Goal: Information Seeking & Learning: Learn about a topic

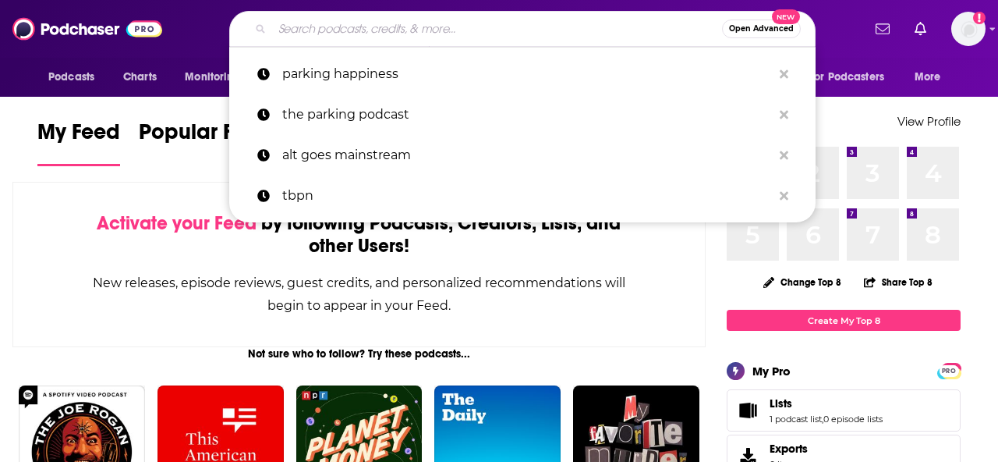
click at [419, 36] on input "Search podcasts, credits, & more..." at bounding box center [497, 28] width 450 height 25
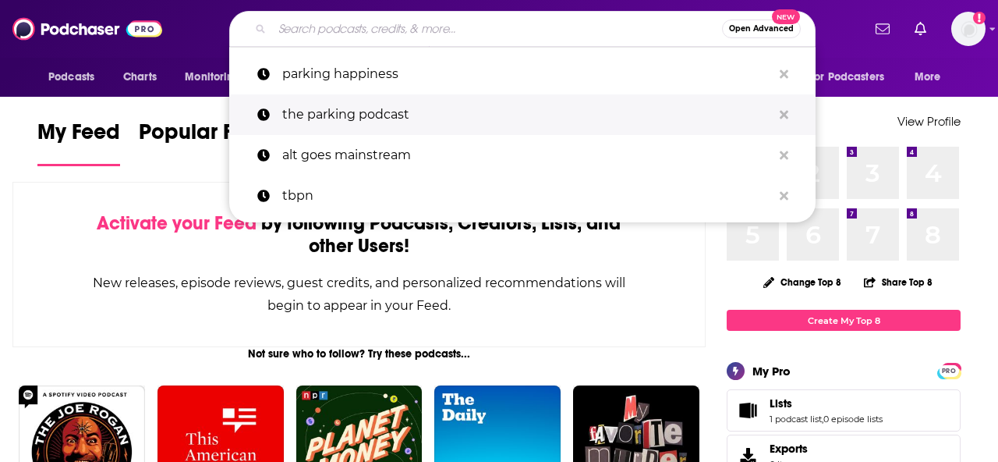
click at [336, 114] on p "the parking podcast" at bounding box center [527, 114] width 490 height 41
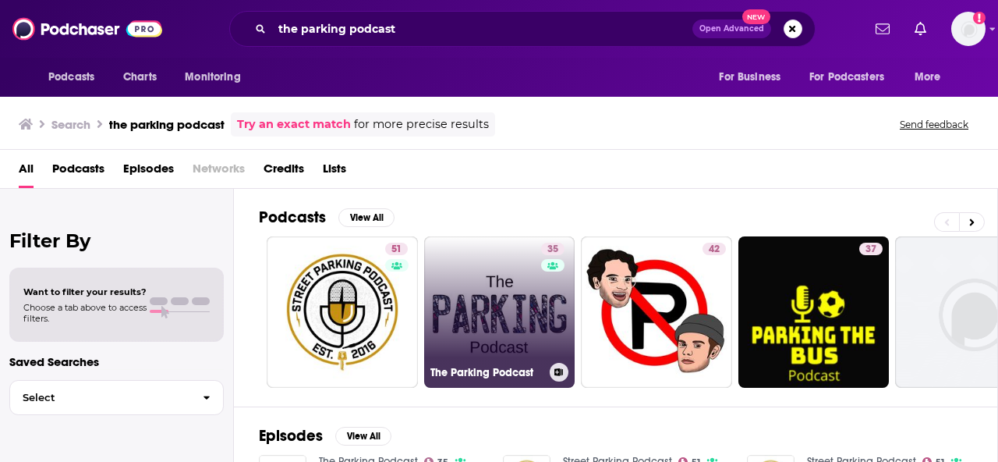
click at [486, 291] on link "35 The Parking Podcast" at bounding box center [499, 311] width 151 height 151
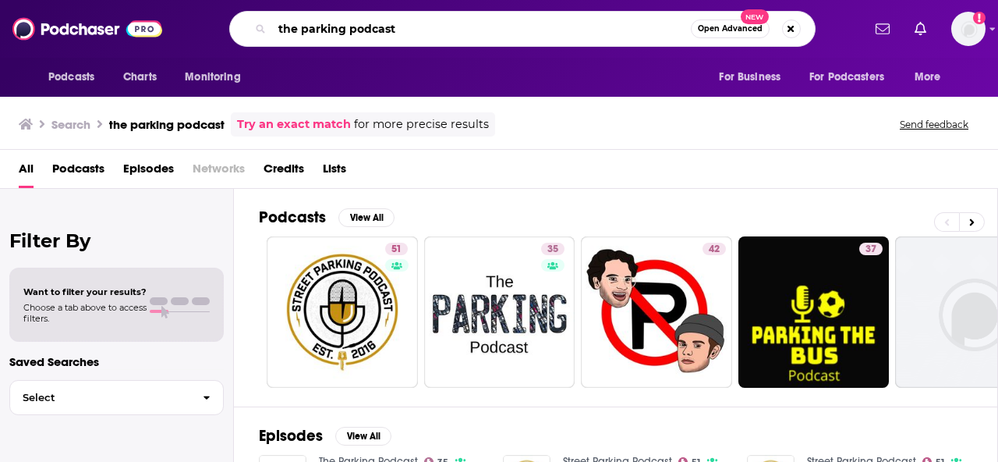
click at [381, 33] on input "the parking podcast" at bounding box center [481, 28] width 419 height 25
type input "p"
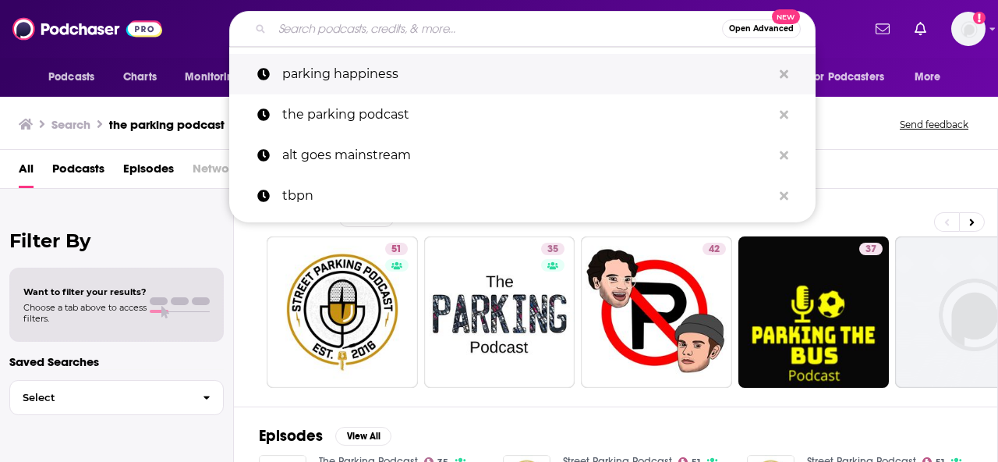
click at [359, 76] on p "parking happiness" at bounding box center [527, 74] width 490 height 41
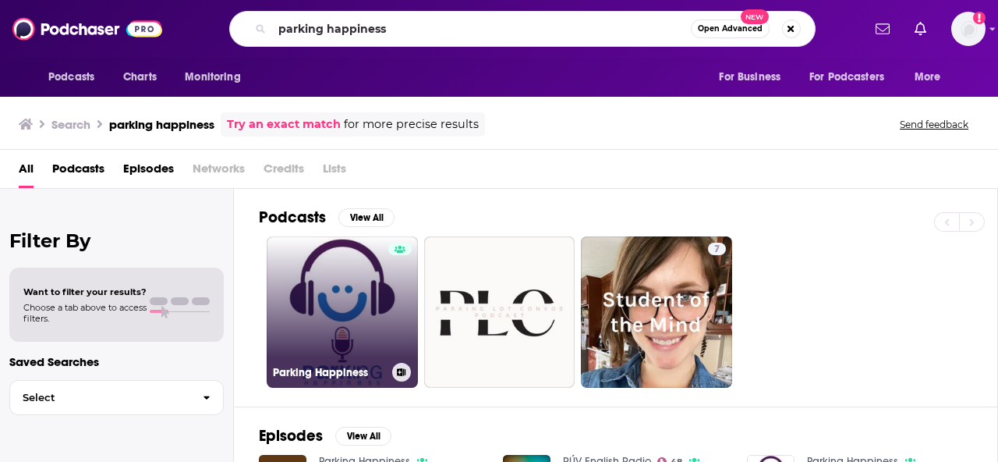
click at [330, 312] on link "Parking Happiness" at bounding box center [342, 311] width 151 height 151
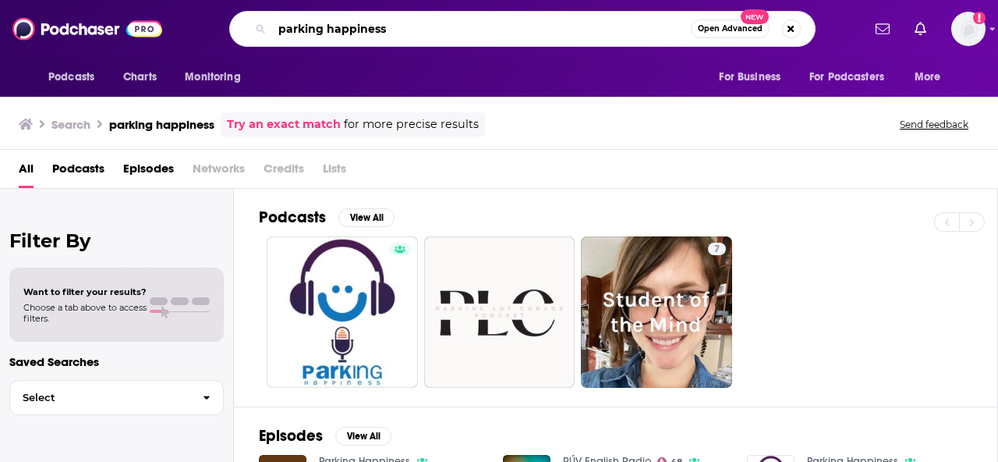
click at [353, 26] on input "parking happiness" at bounding box center [481, 28] width 419 height 25
paste input "A Product Market Fit"
type input "A Product Market Fit"
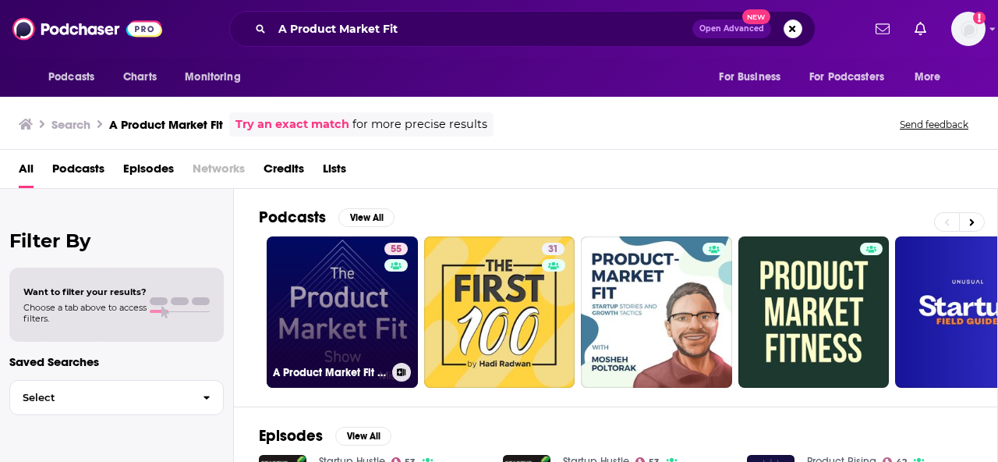
click at [318, 325] on link "55 A Product Market Fit Show | Startup Podcast for Founders" at bounding box center [342, 311] width 151 height 151
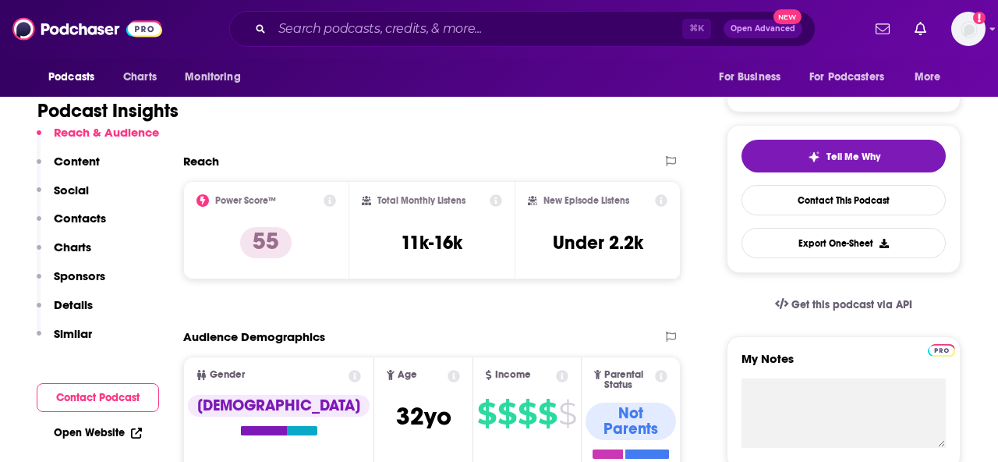
scroll to position [299, 0]
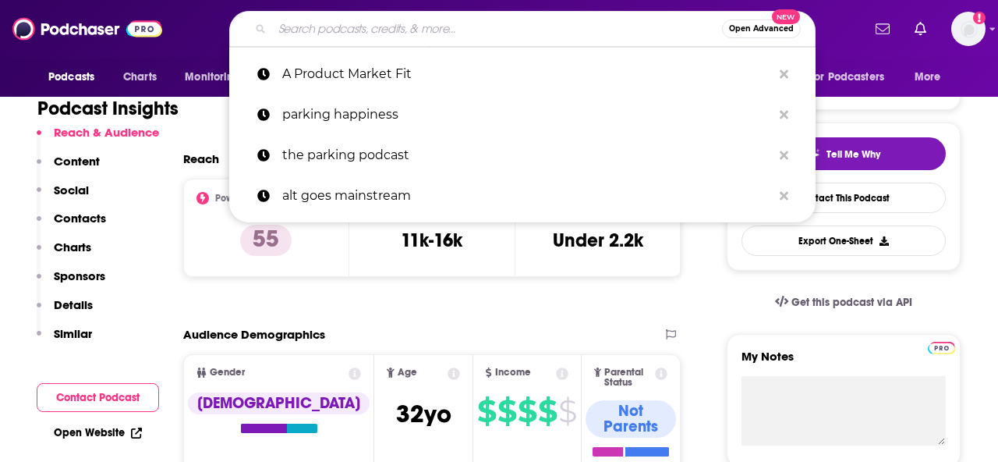
click at [373, 34] on input "Search podcasts, credits, & more..." at bounding box center [497, 28] width 450 height 25
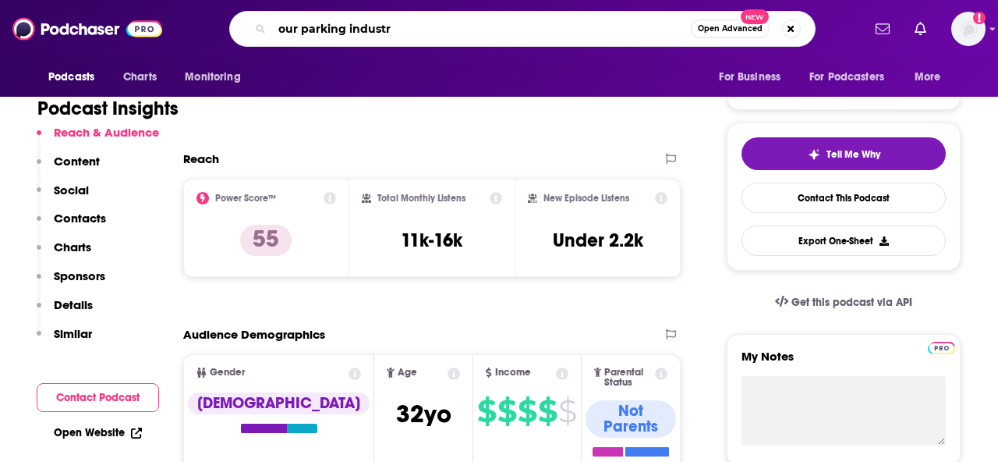
type input "our parking industry"
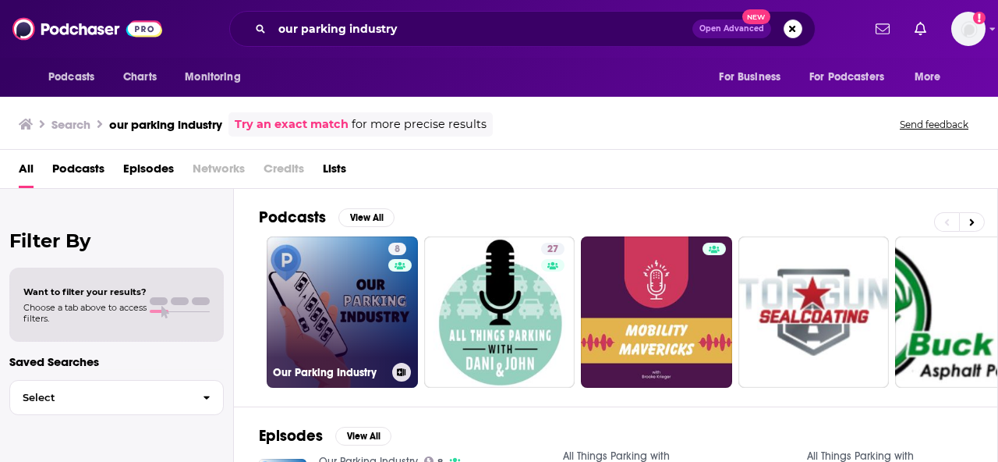
click at [360, 292] on link "8 Our Parking Industry" at bounding box center [342, 311] width 151 height 151
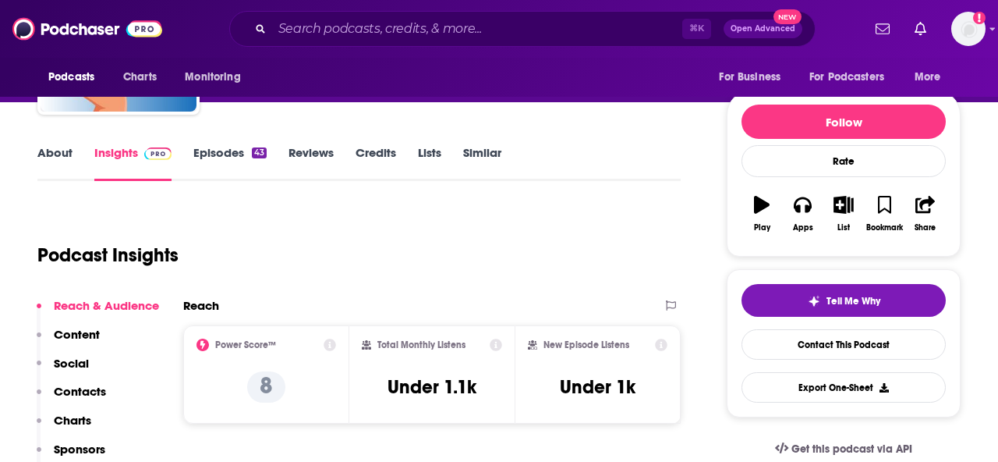
scroll to position [153, 0]
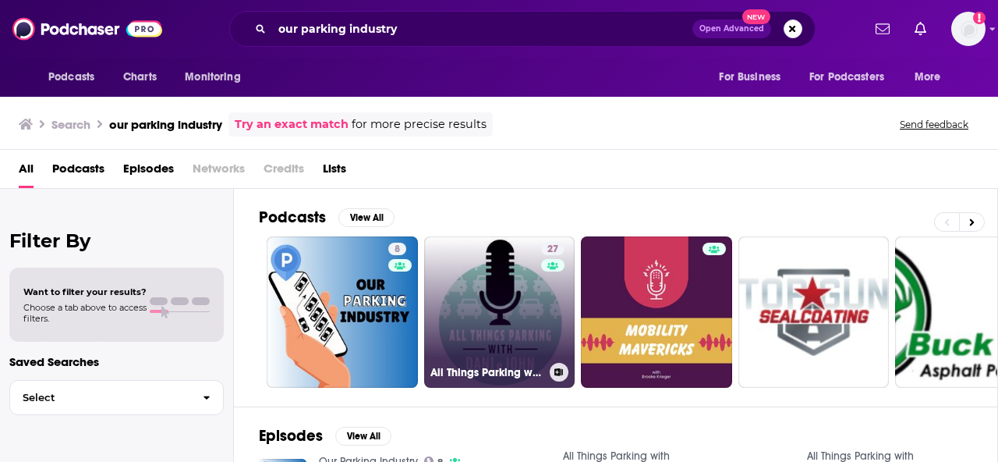
click at [467, 299] on link "27 All Things Parking with [PERSON_NAME] and [PERSON_NAME]" at bounding box center [499, 311] width 151 height 151
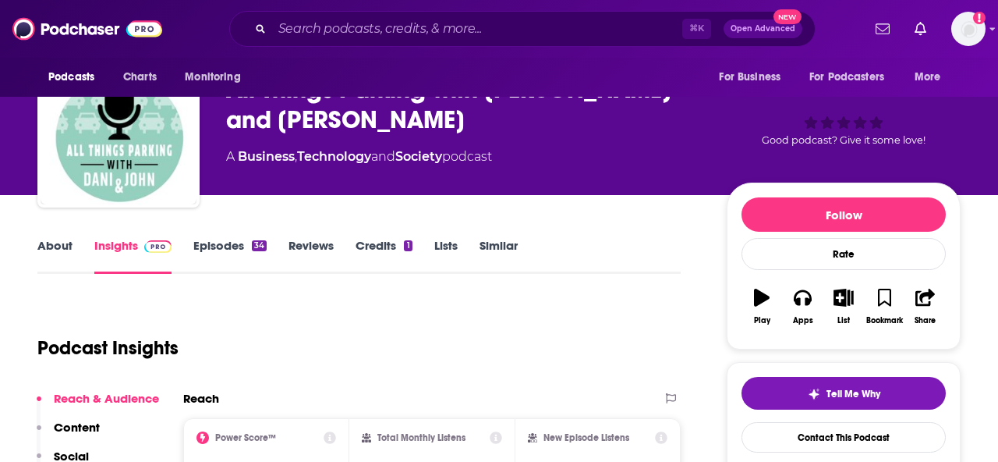
scroll to position [2, 0]
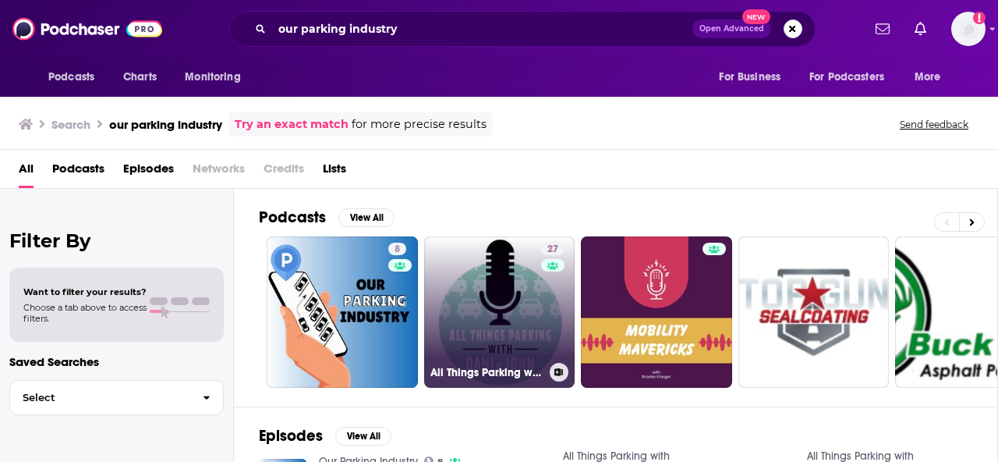
click at [515, 279] on link "27 All Things Parking with [PERSON_NAME] and [PERSON_NAME]" at bounding box center [499, 311] width 151 height 151
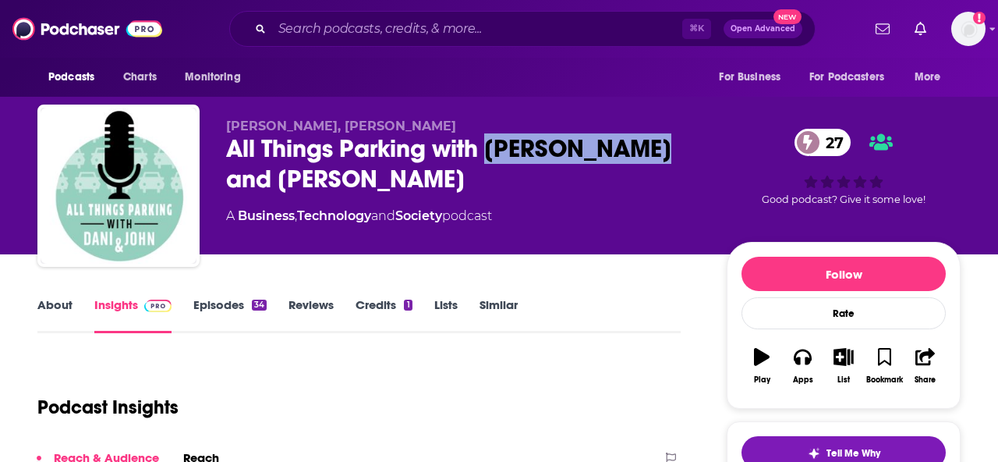
drag, startPoint x: 488, startPoint y: 147, endPoint x: 649, endPoint y: 152, distance: 160.7
click at [649, 152] on div "All Things Parking with [PERSON_NAME] and [PERSON_NAME] 27" at bounding box center [464, 163] width 476 height 61
copy h2 "[PERSON_NAME] and [PERSON_NAME]"
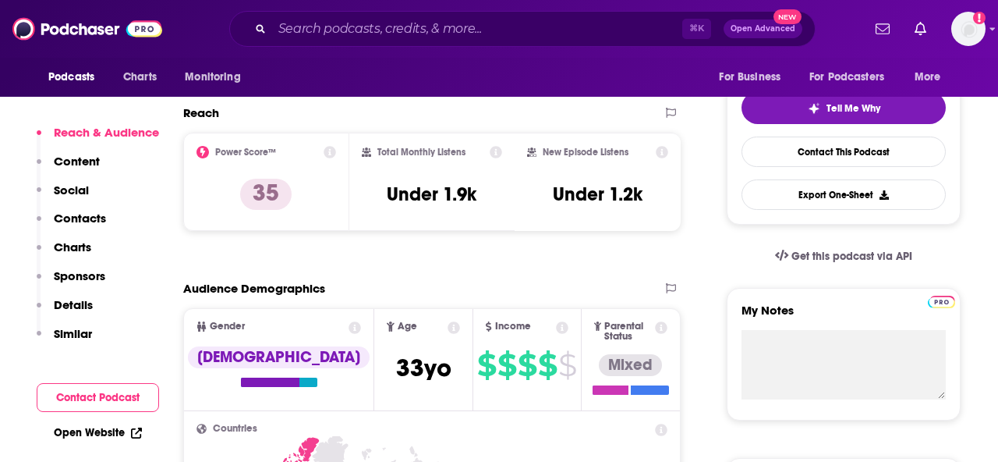
scroll to position [375, 0]
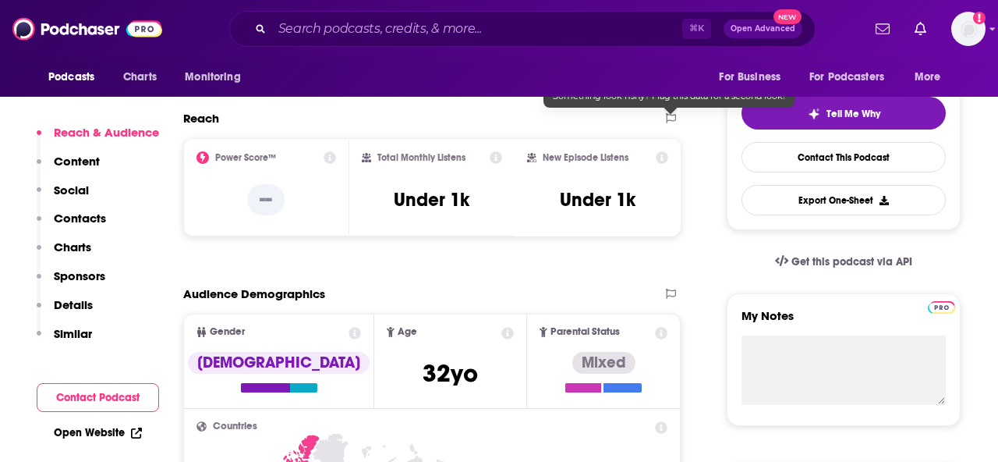
scroll to position [340, 0]
